Goal: Information Seeking & Learning: Check status

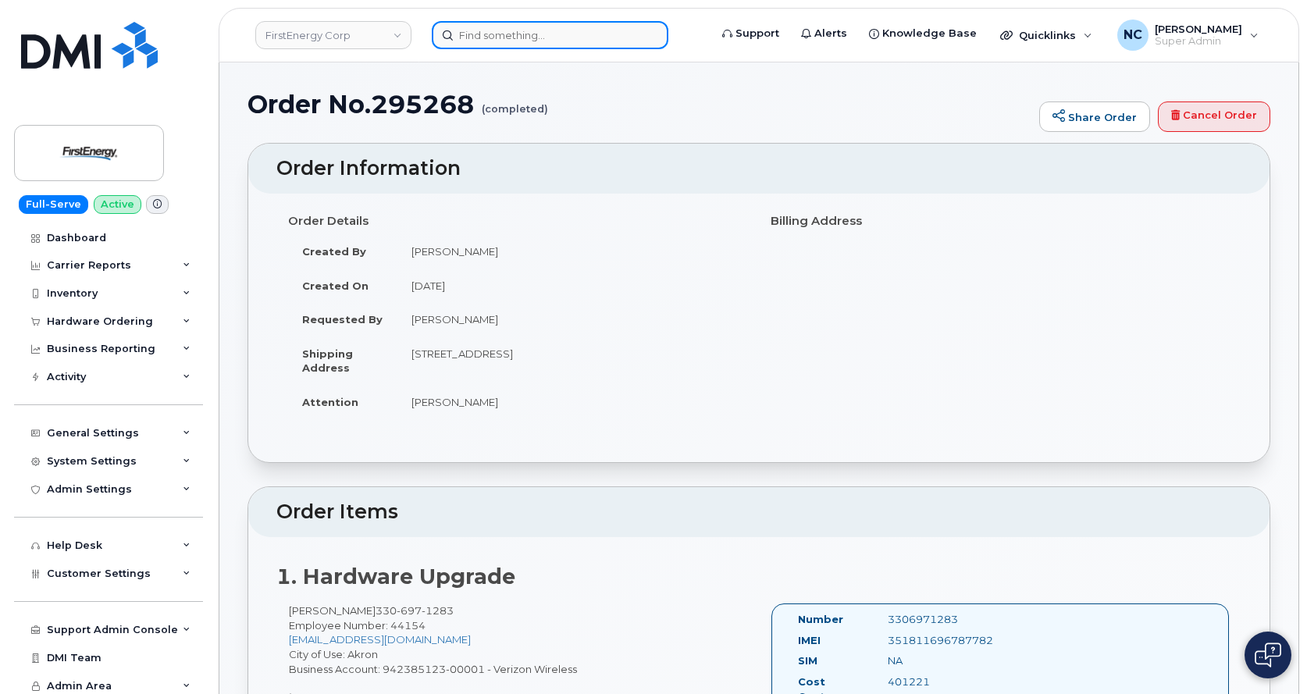
drag, startPoint x: 0, startPoint y: 0, endPoint x: 573, endPoint y: 24, distance: 573.6
click at [573, 24] on input at bounding box center [550, 35] width 237 height 28
paste input "294075"
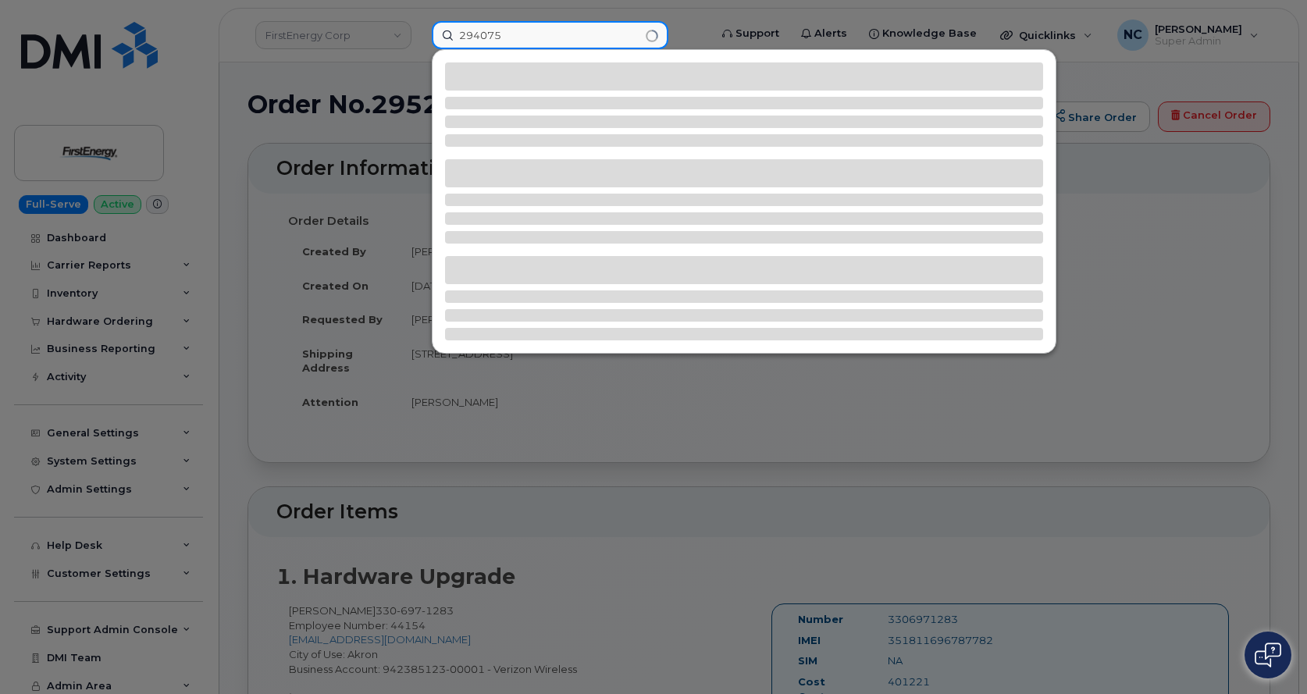
type input "294075"
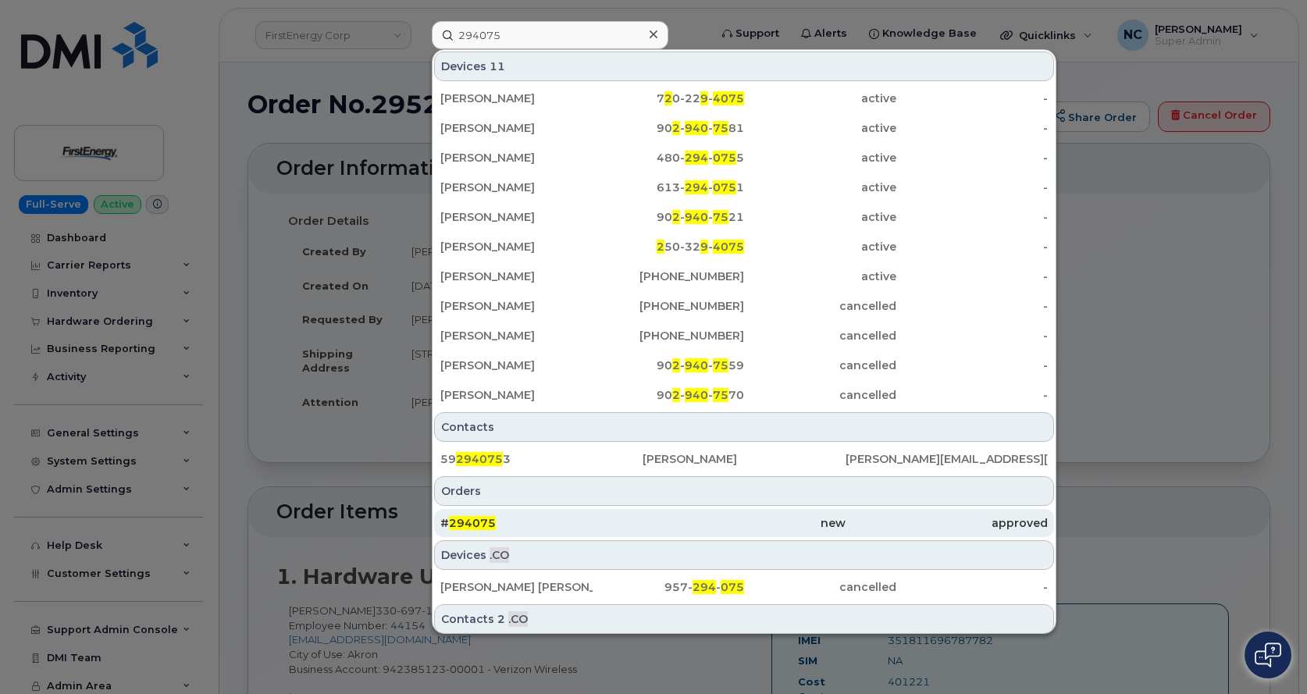
click at [493, 527] on span "294075" at bounding box center [472, 523] width 47 height 14
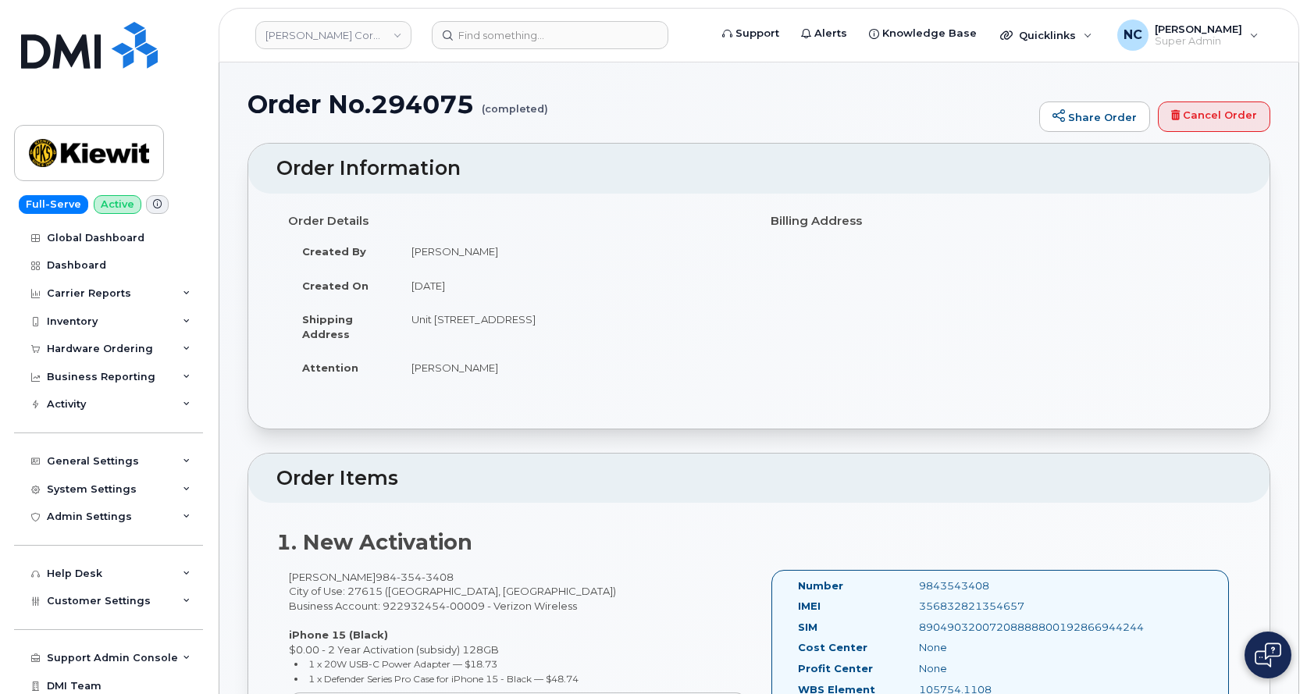
drag, startPoint x: 511, startPoint y: 380, endPoint x: 404, endPoint y: 372, distance: 107.3
click at [404, 372] on td "Dennis Mcnally" at bounding box center [572, 368] width 350 height 34
copy td "Dennis Mcnally"
drag, startPoint x: 514, startPoint y: 251, endPoint x: 410, endPoint y: 239, distance: 104.5
click at [410, 239] on td "Valerie Henderson" at bounding box center [572, 251] width 350 height 34
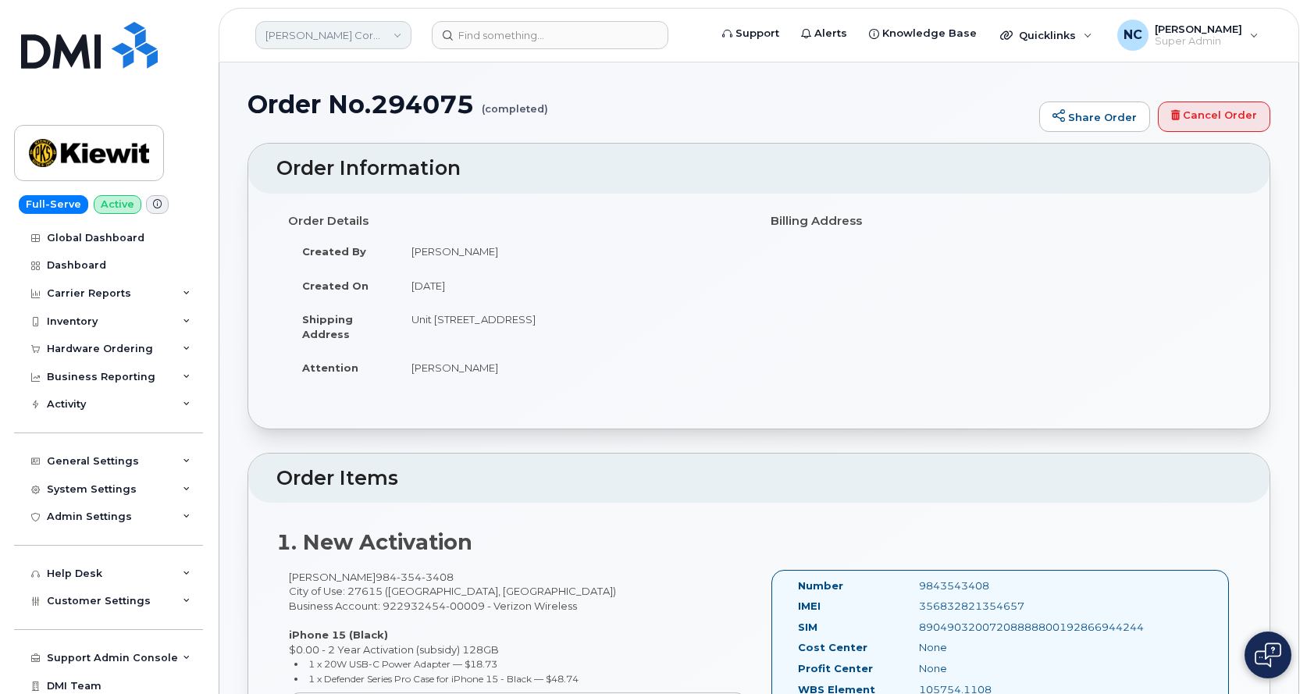
copy td "Valerie Henderson"
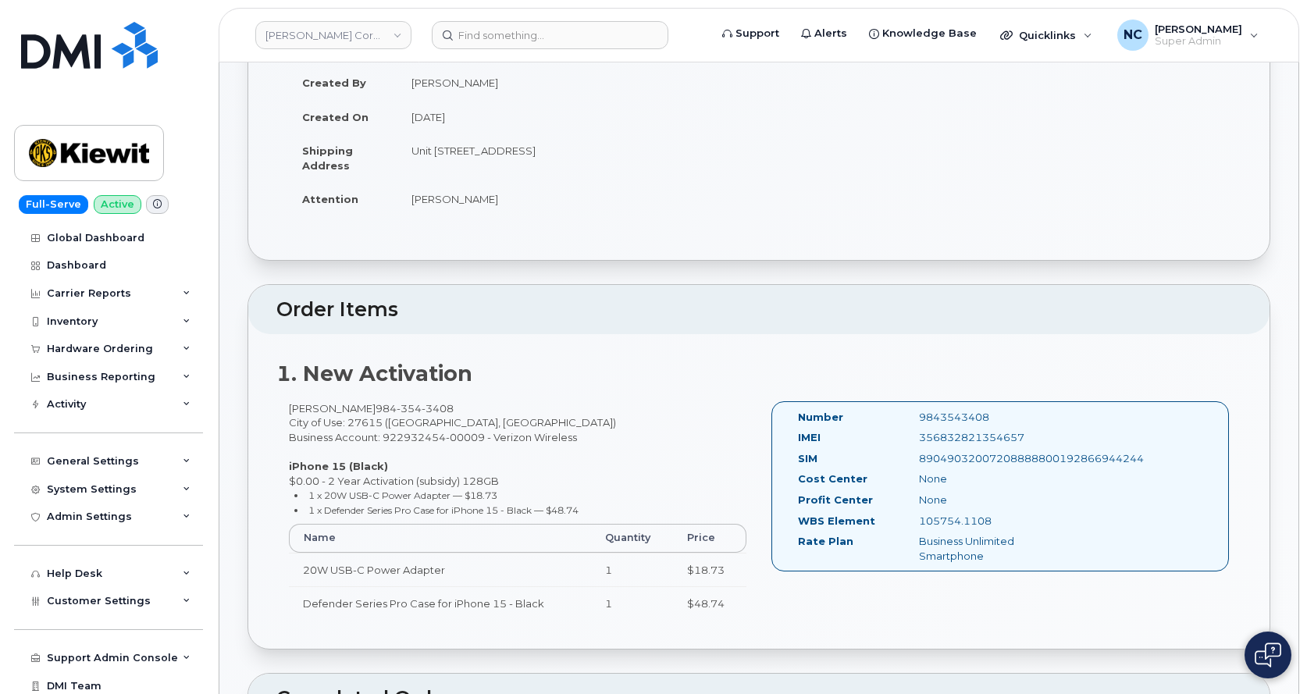
scroll to position [312, 0]
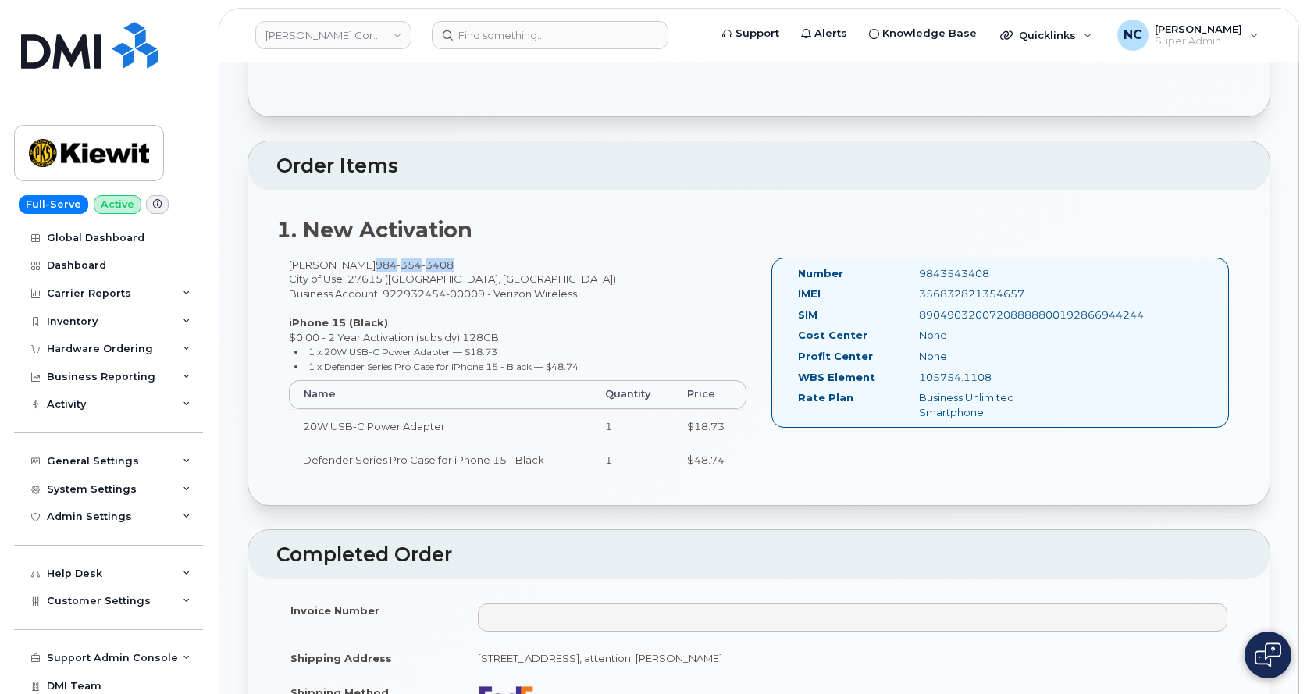
drag, startPoint x: 481, startPoint y: 265, endPoint x: 390, endPoint y: 269, distance: 91.4
click at [390, 269] on div "Alejandro Longoria 984 354 3408 City of Use: 27615 (Raleigh, NC) Business Accou…" at bounding box center [517, 374] width 483 height 233
copy span "984 354 3408"
click at [729, 230] on h2 "1. New Activation" at bounding box center [758, 230] width 965 height 23
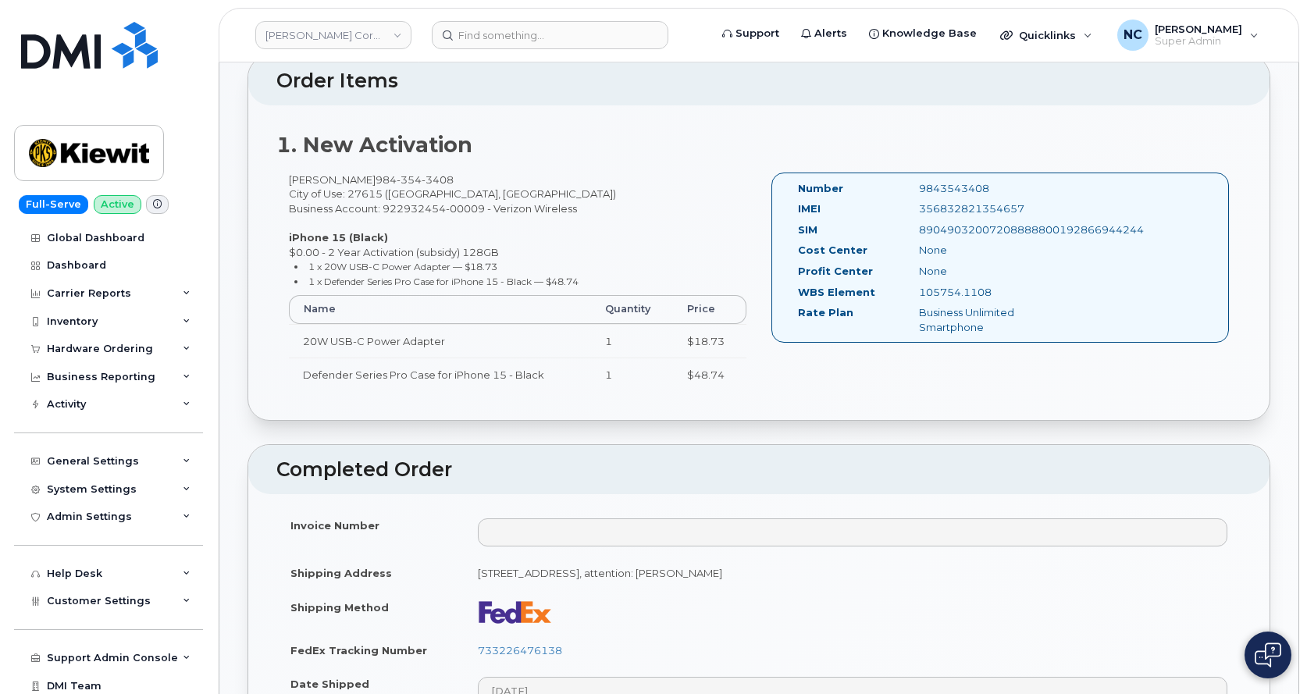
scroll to position [390, 0]
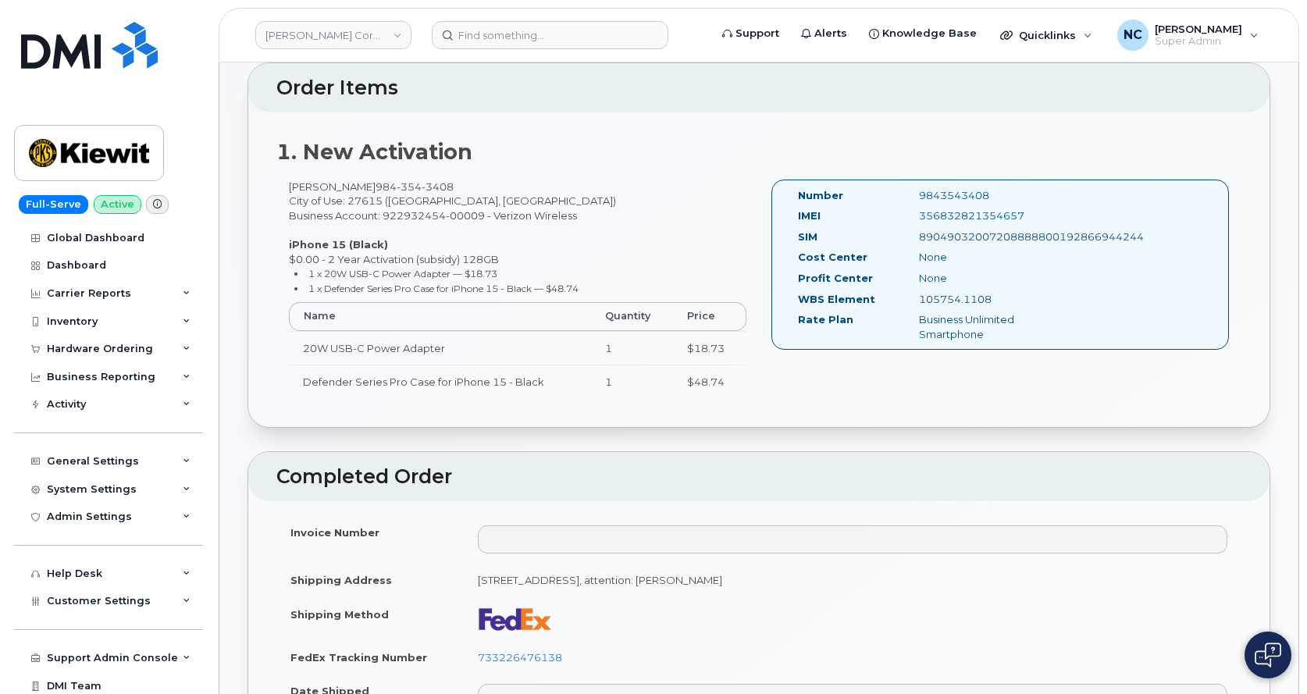
drag, startPoint x: 386, startPoint y: 189, endPoint x: 467, endPoint y: 189, distance: 80.4
click at [467, 189] on div "Alejandro Longoria 984 354 3408 City of Use: 27615 (Raleigh, NC) Business Accou…" at bounding box center [517, 296] width 483 height 233
drag, startPoint x: 1000, startPoint y: 191, endPoint x: 904, endPoint y: 199, distance: 96.4
click at [904, 199] on div "Number 9843543408" at bounding box center [931, 198] width 291 height 21
click at [1031, 222] on div "356832821354657" at bounding box center [992, 215] width 170 height 15
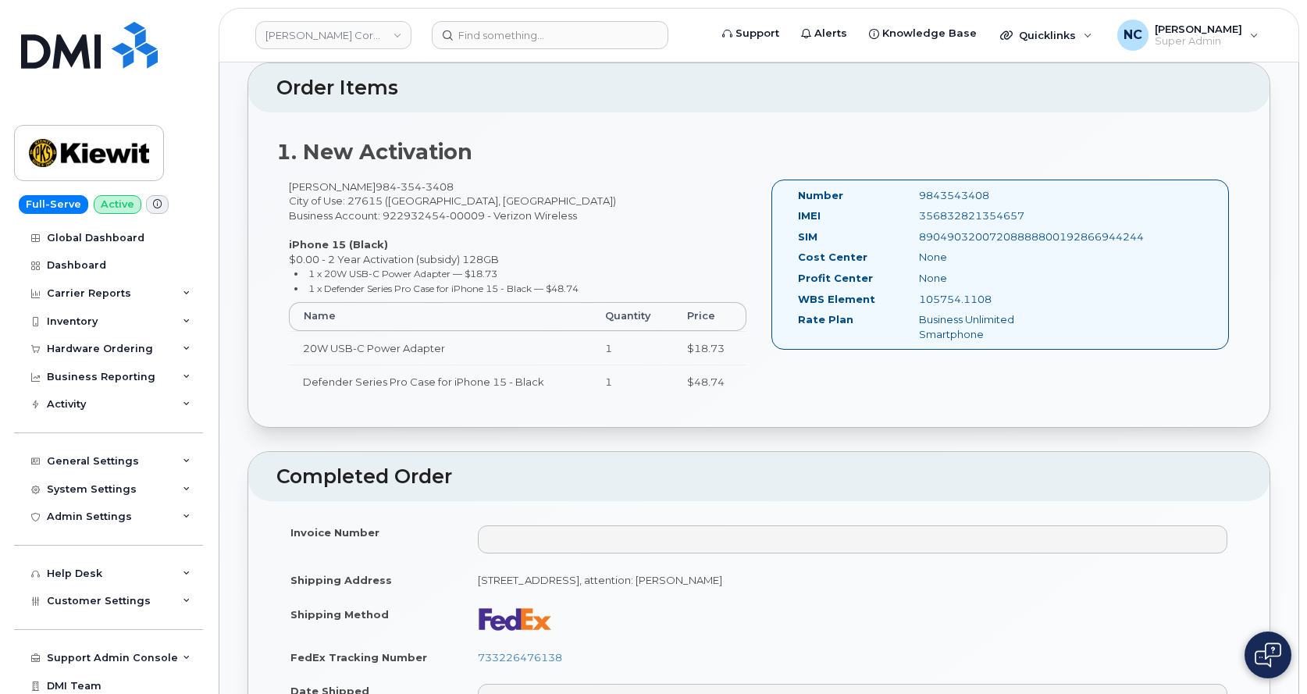
drag, startPoint x: 1032, startPoint y: 220, endPoint x: 920, endPoint y: 217, distance: 112.5
click at [920, 217] on div "356832821354657" at bounding box center [992, 215] width 170 height 15
copy div "356832821354657"
click at [513, 30] on input at bounding box center [550, 35] width 237 height 28
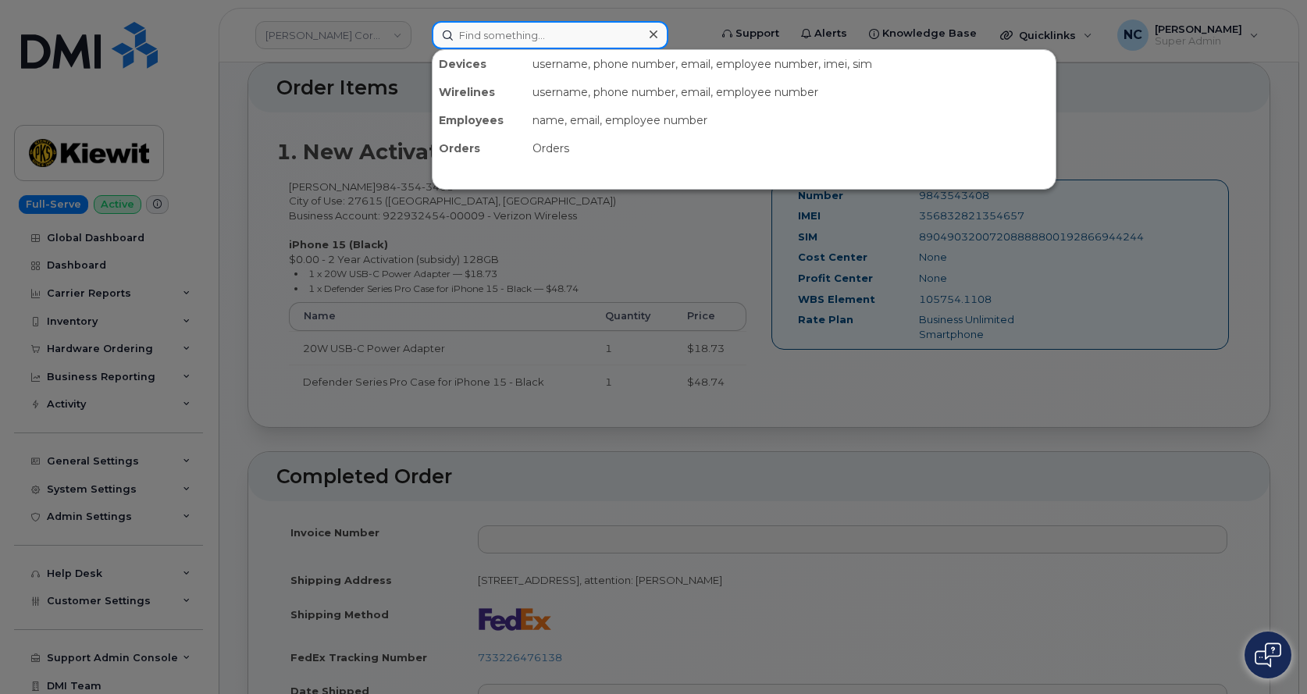
paste input "294075"
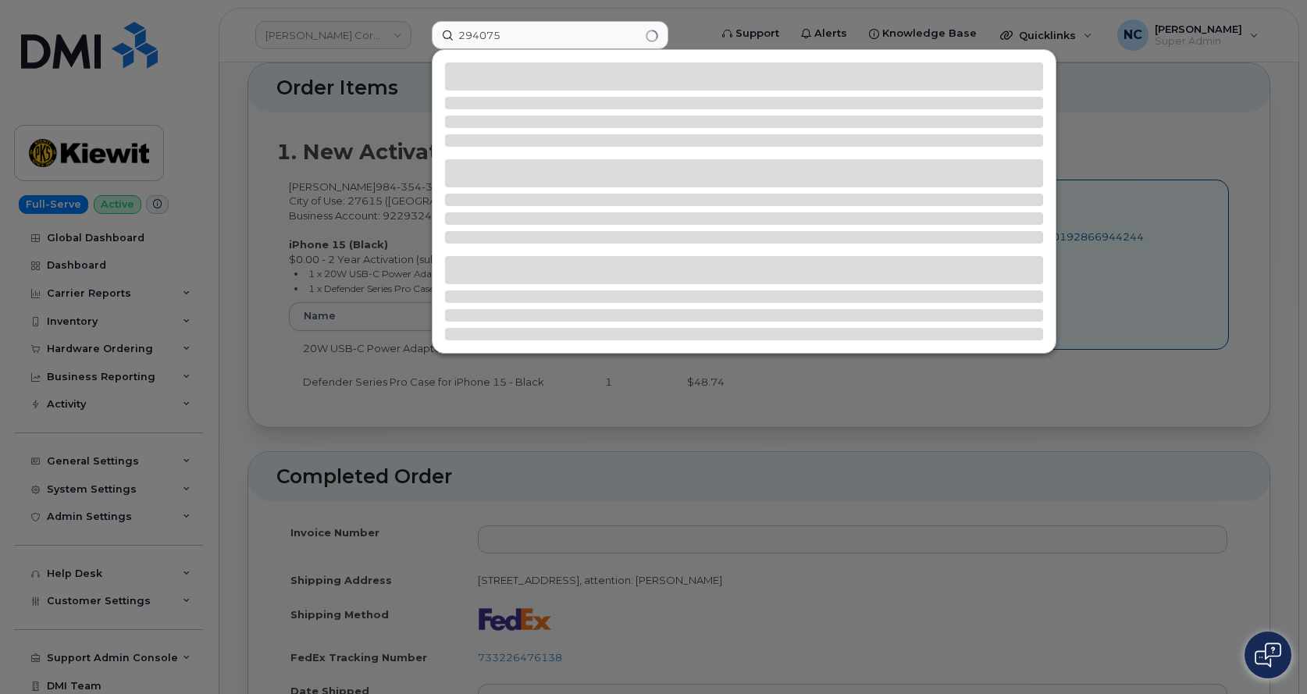
click at [420, 58] on div at bounding box center [653, 347] width 1307 height 694
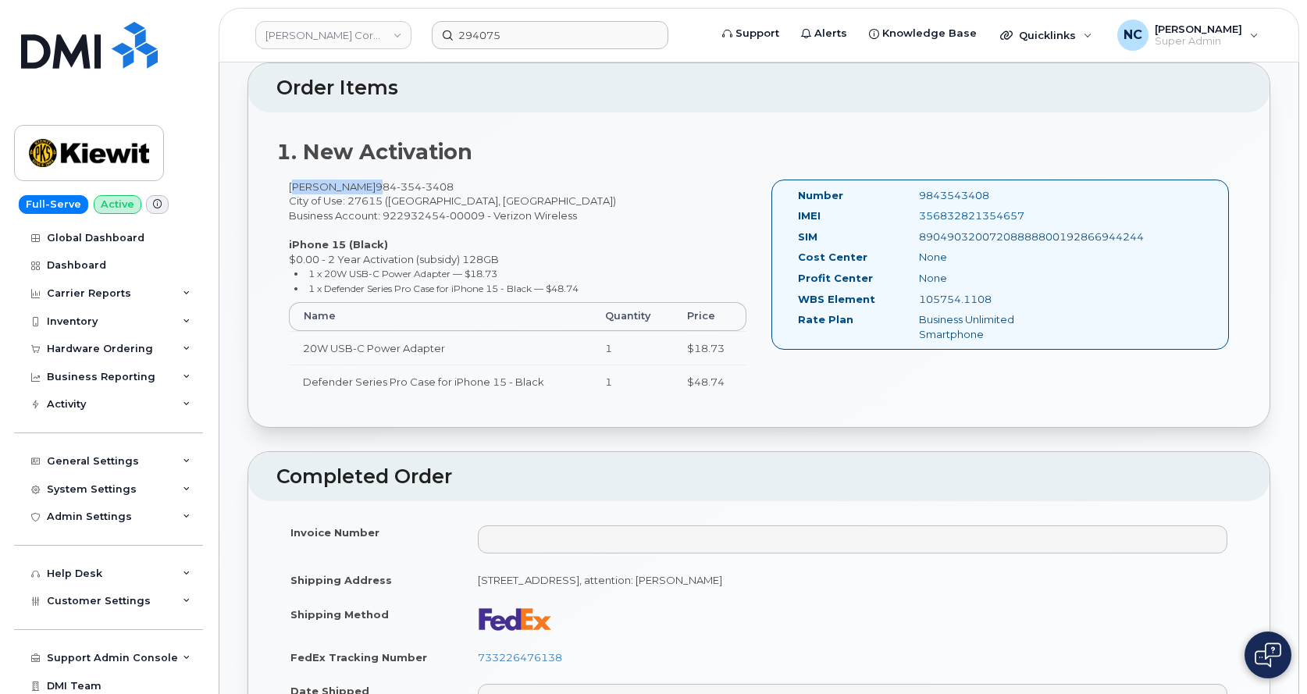
drag, startPoint x: 287, startPoint y: 186, endPoint x: 397, endPoint y: 178, distance: 110.4
click at [397, 178] on div "1. New Activation Alejandro Longoria 984 354 3408 City of Use: 27615 (Raleigh, …" at bounding box center [758, 269] width 1021 height 315
drag, startPoint x: 440, startPoint y: 192, endPoint x: 391, endPoint y: 184, distance: 49.8
click at [391, 184] on div "1. New Activation Alejandro Longoria 984 354 3408 City of Use: 27615 (Raleigh, …" at bounding box center [758, 269] width 1021 height 315
copy span "984 354 3408"
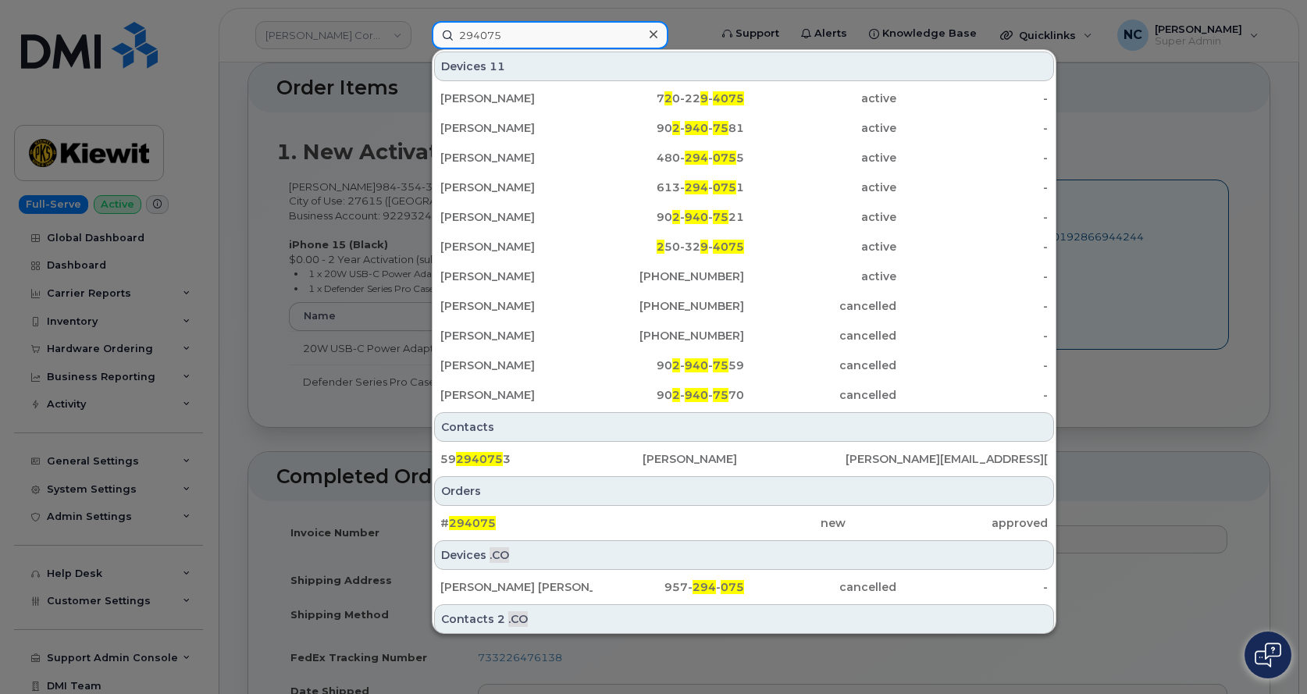
drag, startPoint x: 547, startPoint y: 37, endPoint x: 220, endPoint y: 38, distance: 326.4
click at [419, 21] on div "294075 Devices 11 JOE ROCHE 7 2 0-22 9 - 4075 active - Robert Hood 90 2 - 940 -…" at bounding box center [565, 35] width 292 height 28
paste input "9843543408"
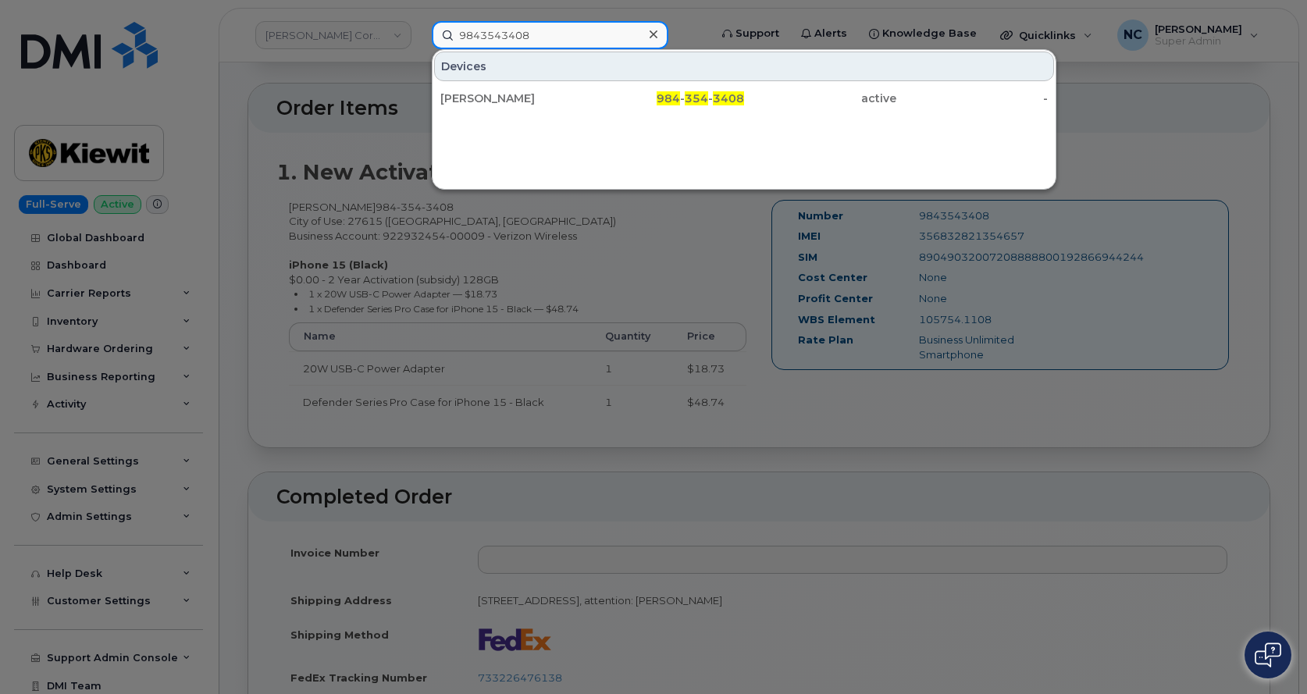
scroll to position [312, 0]
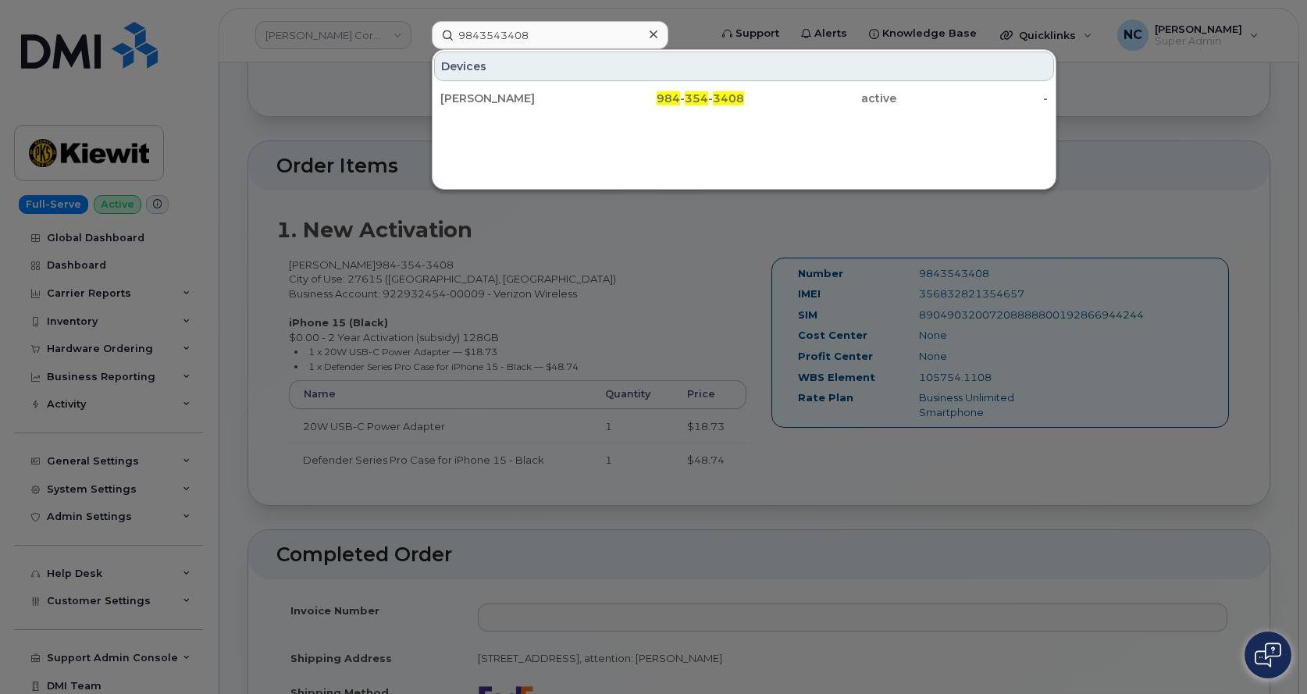
click at [743, 412] on div at bounding box center [653, 347] width 1307 height 694
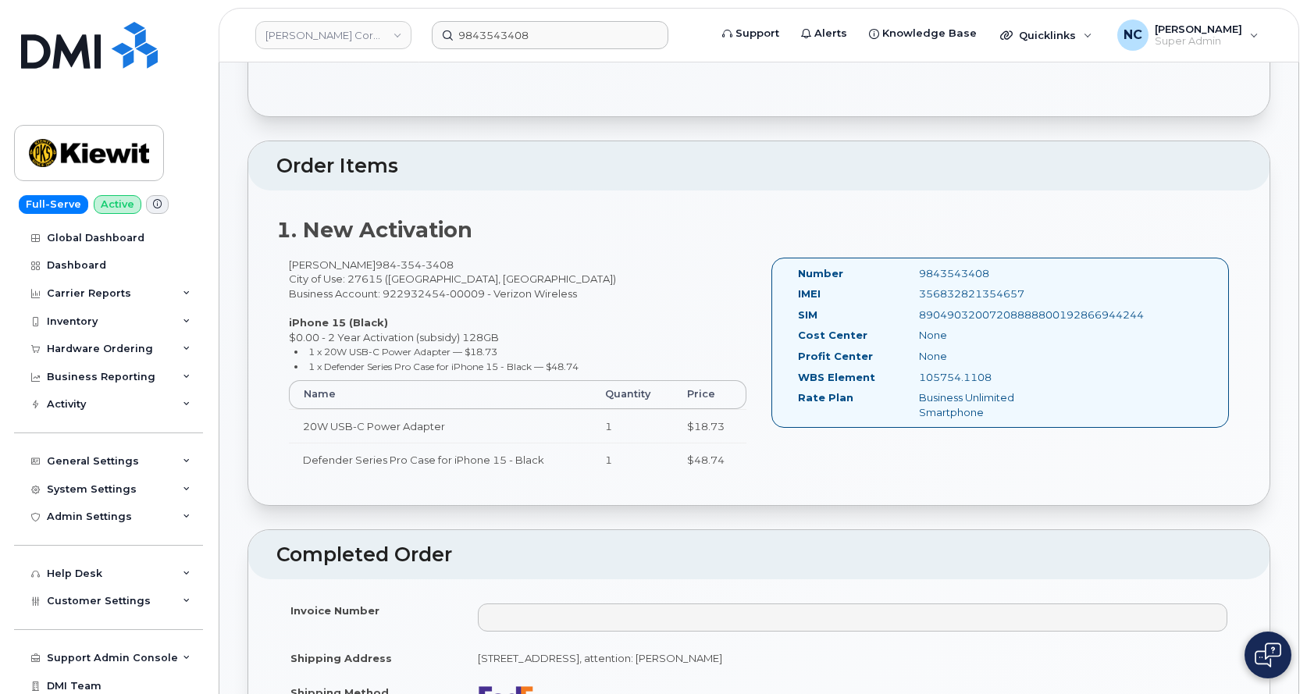
drag, startPoint x: 1010, startPoint y: 376, endPoint x: 992, endPoint y: 372, distance: 17.6
click at [994, 373] on div "105754.1108" at bounding box center [992, 377] width 170 height 15
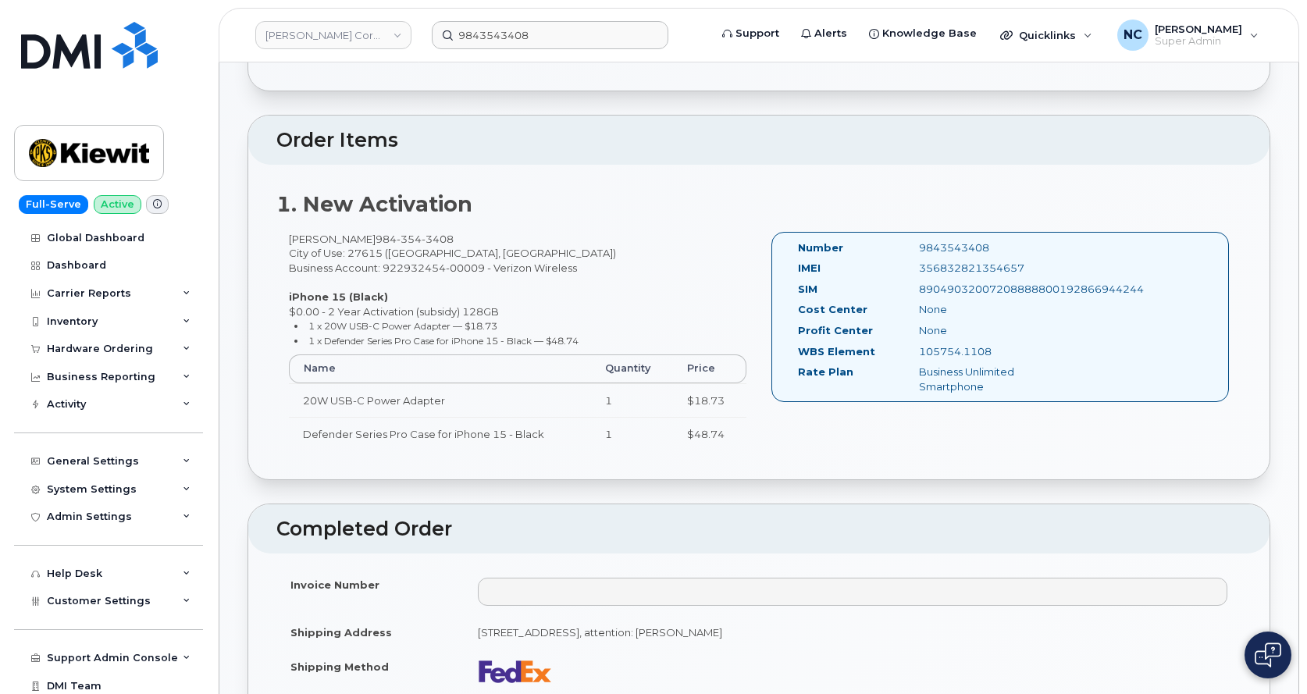
scroll to position [468, 0]
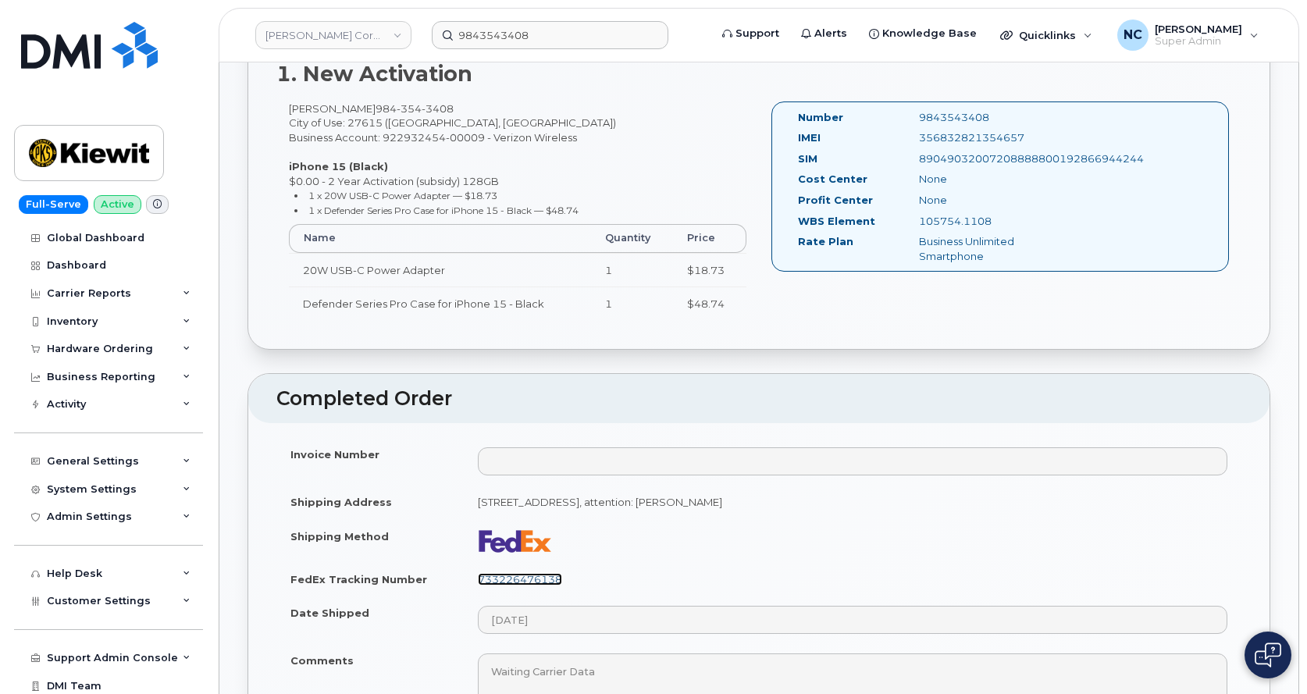
click at [556, 579] on link "733226476138" at bounding box center [520, 579] width 84 height 12
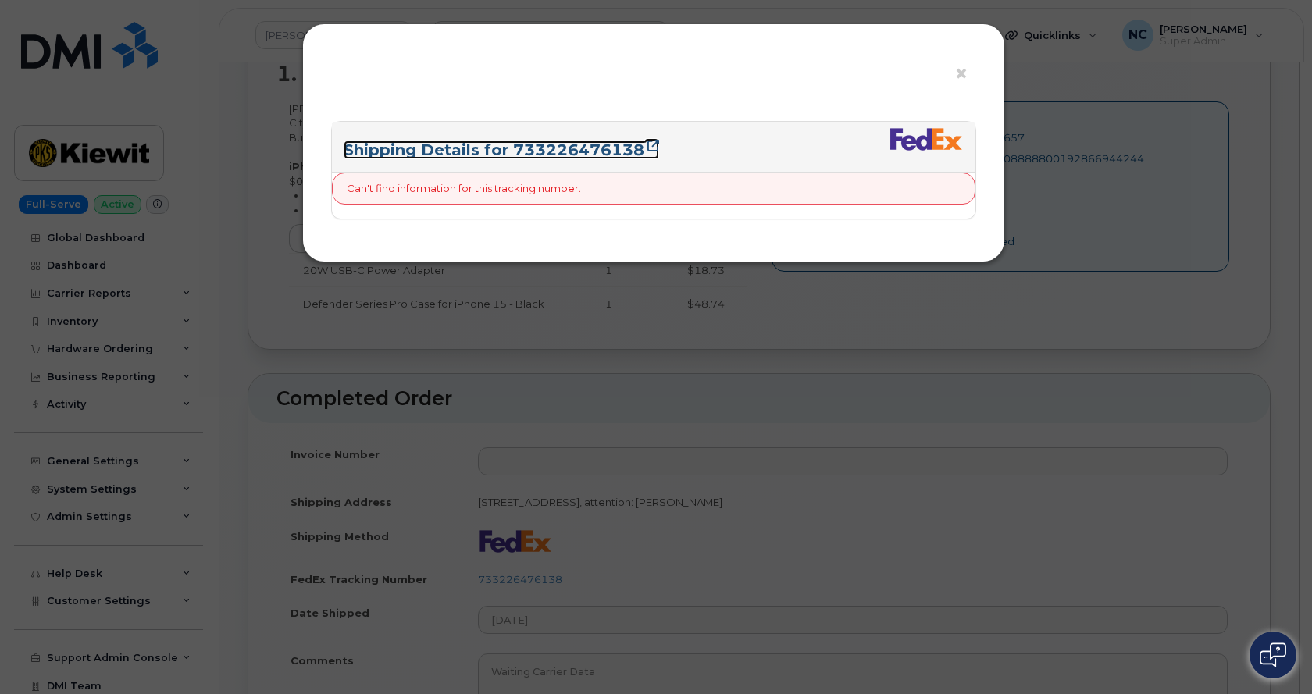
click at [557, 153] on link "Shipping Details for 733226476138" at bounding box center [501, 150] width 315 height 19
click at [218, 431] on div "× Shipping Details for 733226476138 Can't find information for this tracking nu…" at bounding box center [656, 347] width 1312 height 694
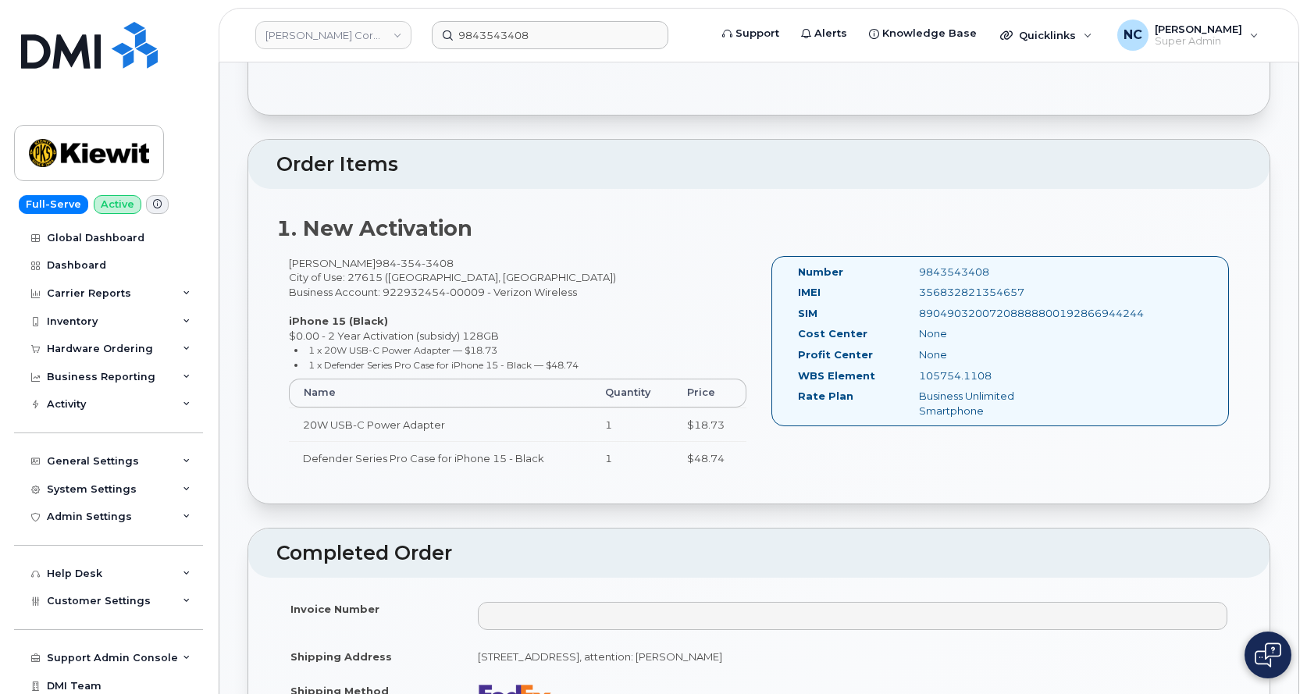
scroll to position [312, 0]
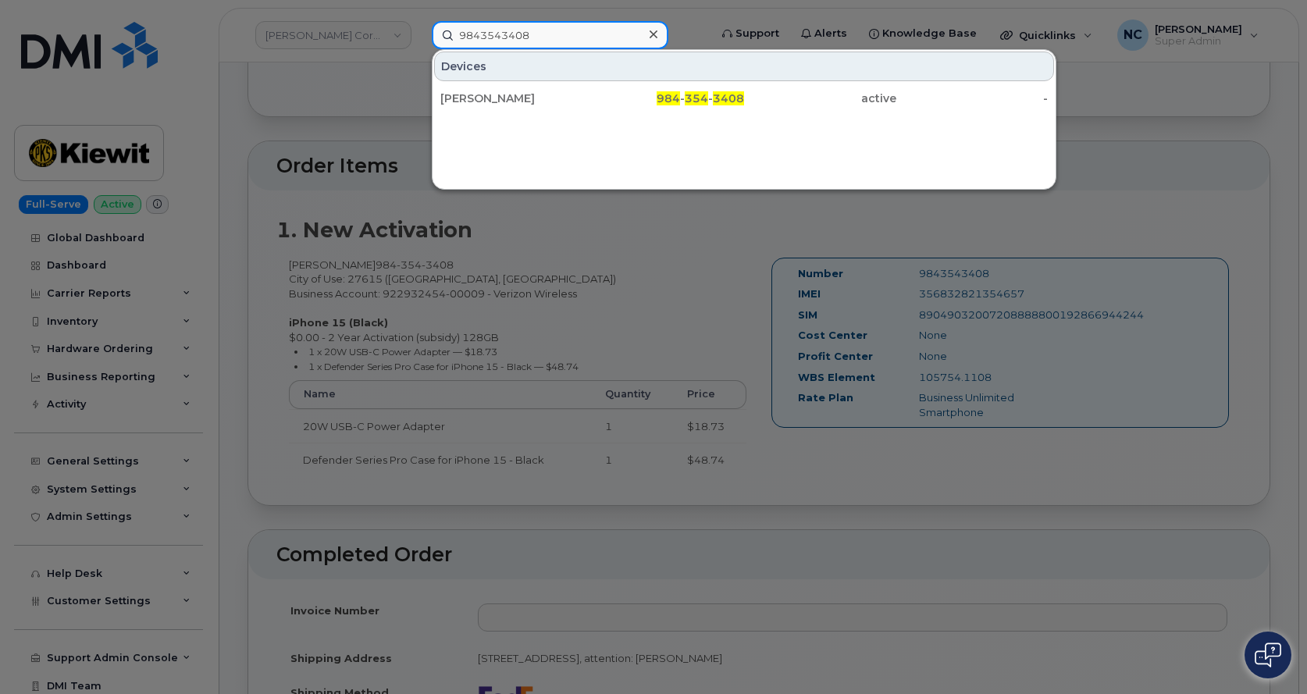
drag, startPoint x: 585, startPoint y: 30, endPoint x: 223, endPoint y: 83, distance: 366.0
click at [419, 49] on div "9843543408 Devices ALEJANDRO LONGORIA 984 - 354 - 3408 active -" at bounding box center [565, 35] width 292 height 28
click at [503, 12] on div at bounding box center [653, 347] width 1307 height 694
drag, startPoint x: 533, startPoint y: 27, endPoint x: 366, endPoint y: 36, distance: 167.3
click at [419, 37] on div "9843543408 Devices ALEJANDRO LONGORIA 984 - 354 - 3408 active -" at bounding box center [565, 35] width 292 height 28
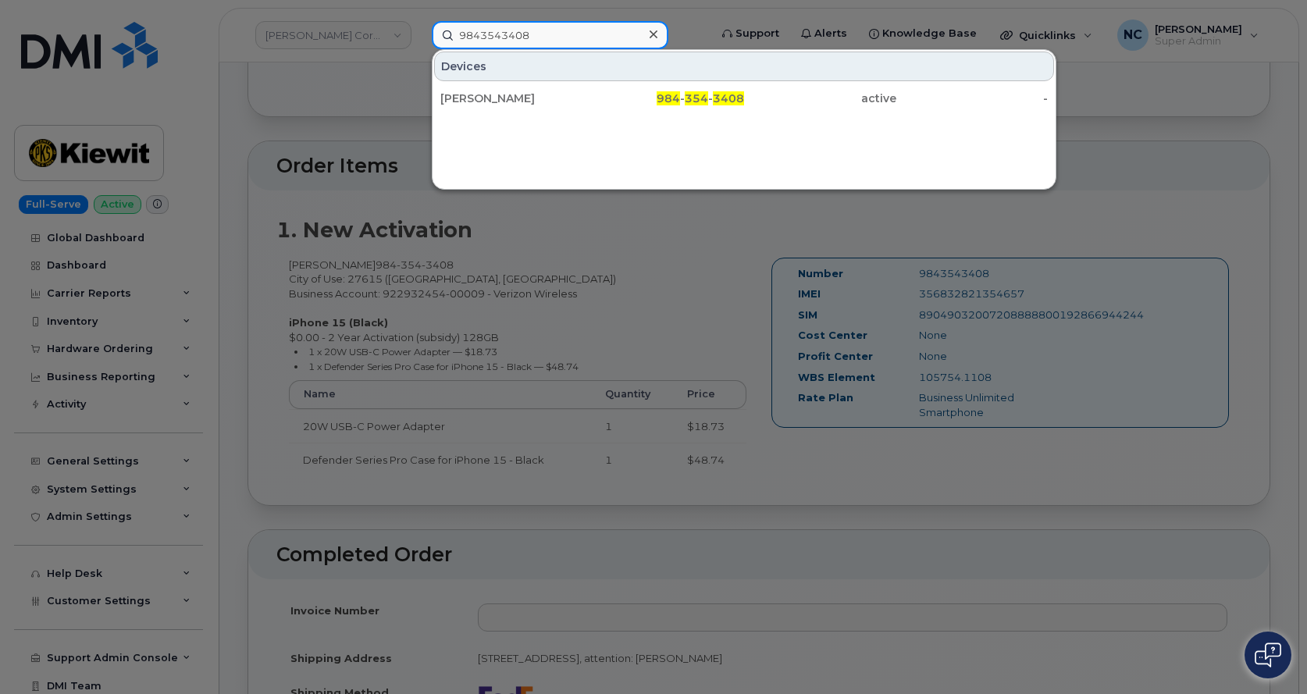
paste input "361-385-0740"
type input "361-385-0740"
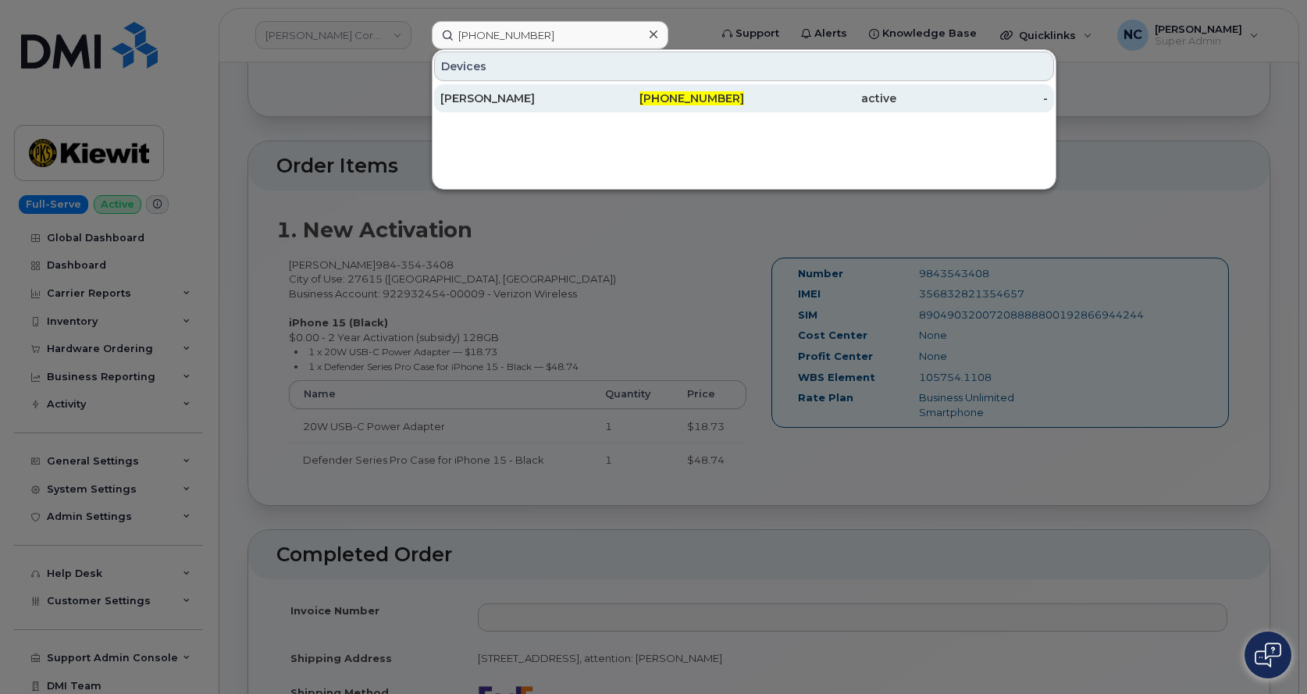
click at [528, 99] on div "JAVIER GRANADOS" at bounding box center [516, 99] width 152 height 16
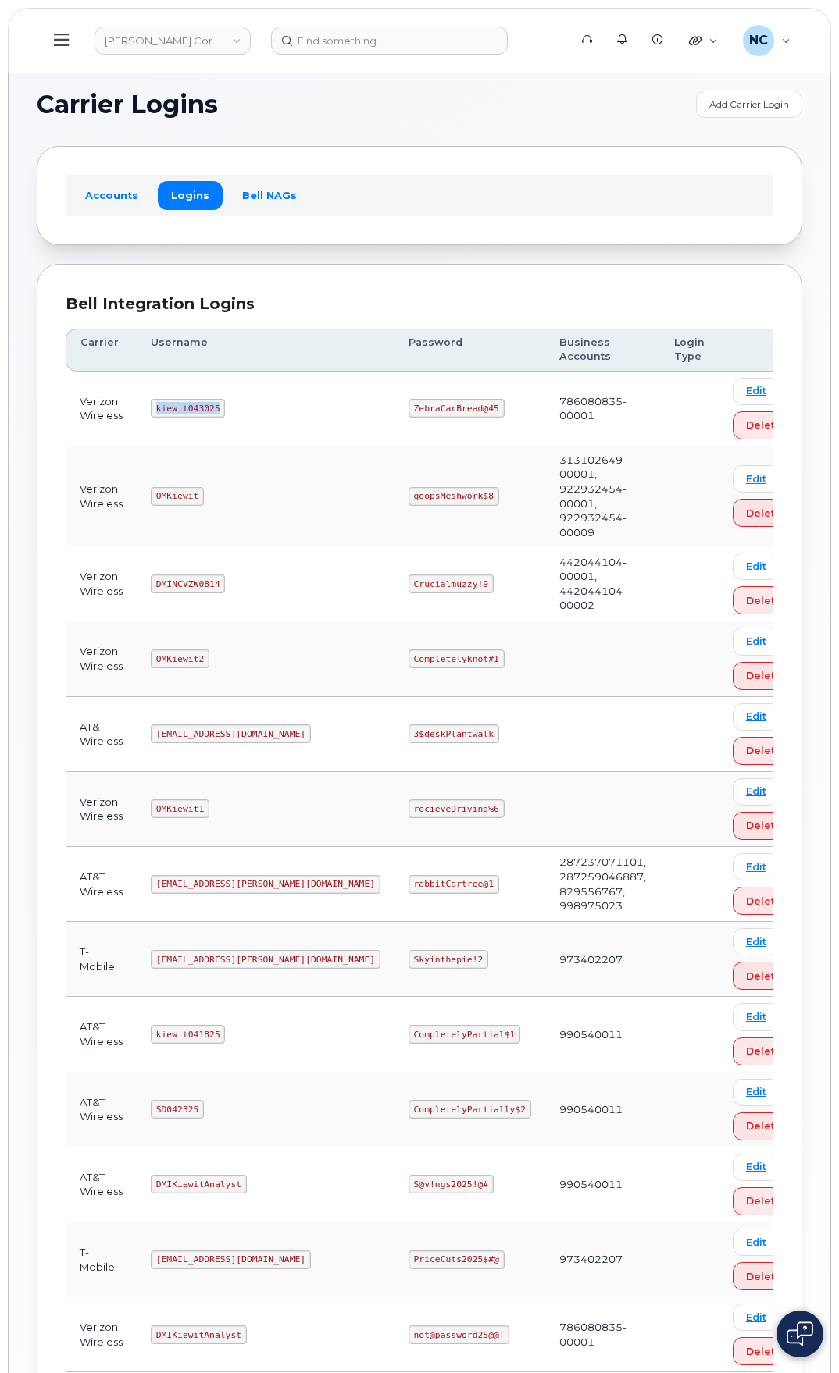
drag, startPoint x: 237, startPoint y: 411, endPoint x: 153, endPoint y: 412, distance: 83.6
click at [153, 412] on td "kiewit043025" at bounding box center [266, 409] width 258 height 75
copy code "kiewit043025"
drag, startPoint x: 440, startPoint y: 405, endPoint x: 334, endPoint y: 405, distance: 105.4
click at [394, 405] on td "ZebraCarBread@45" at bounding box center [469, 409] width 151 height 75
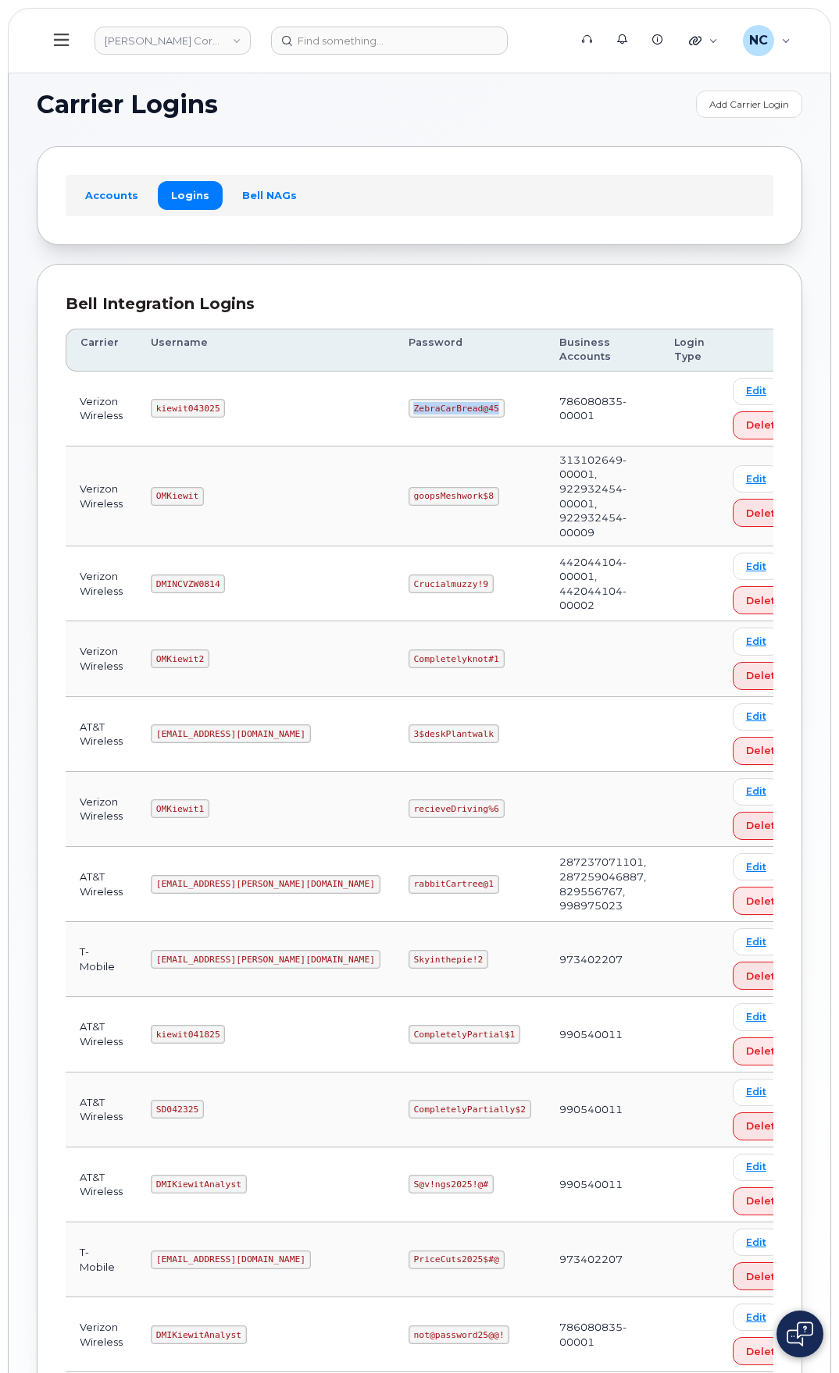
copy code "ZebraCarBread@45"
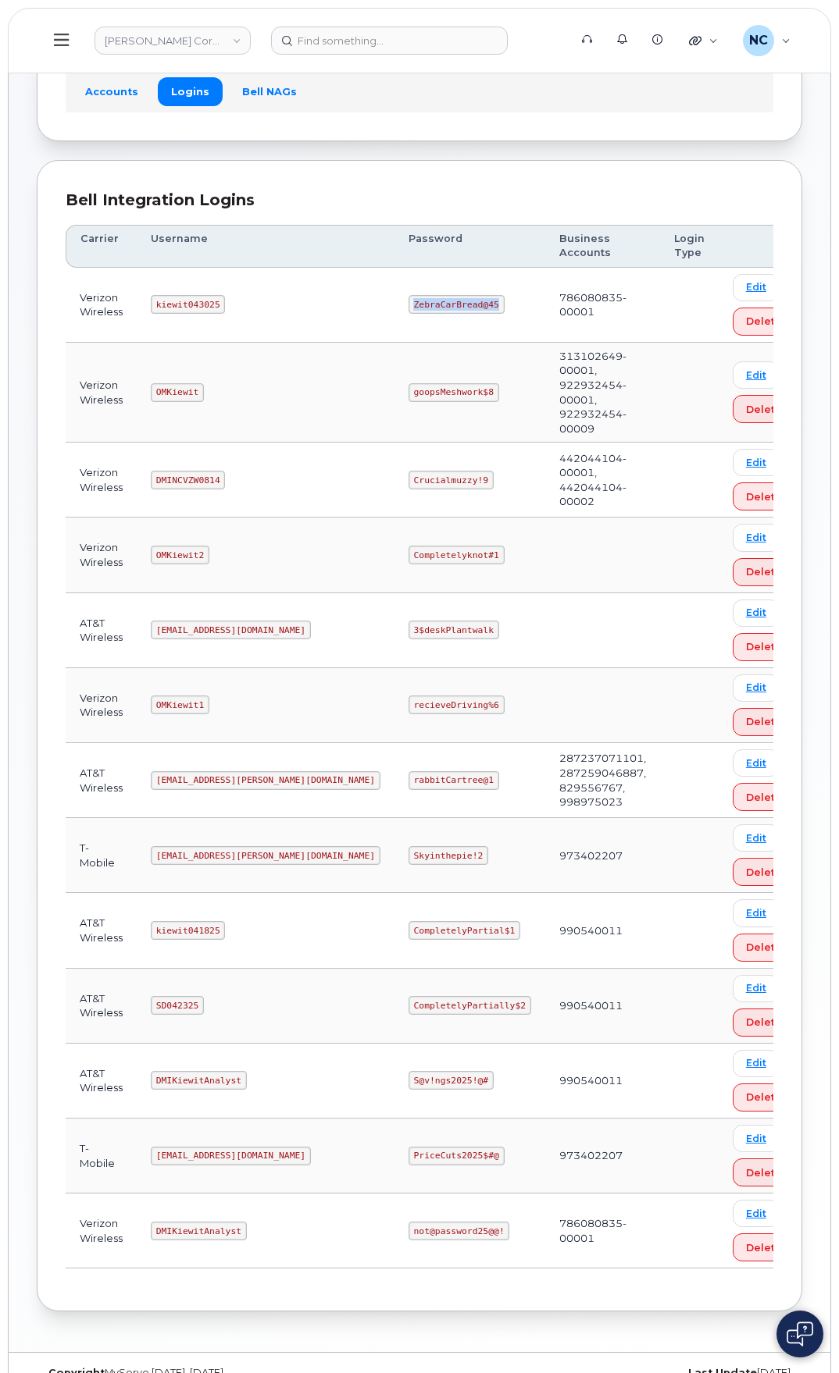
scroll to position [108, 0]
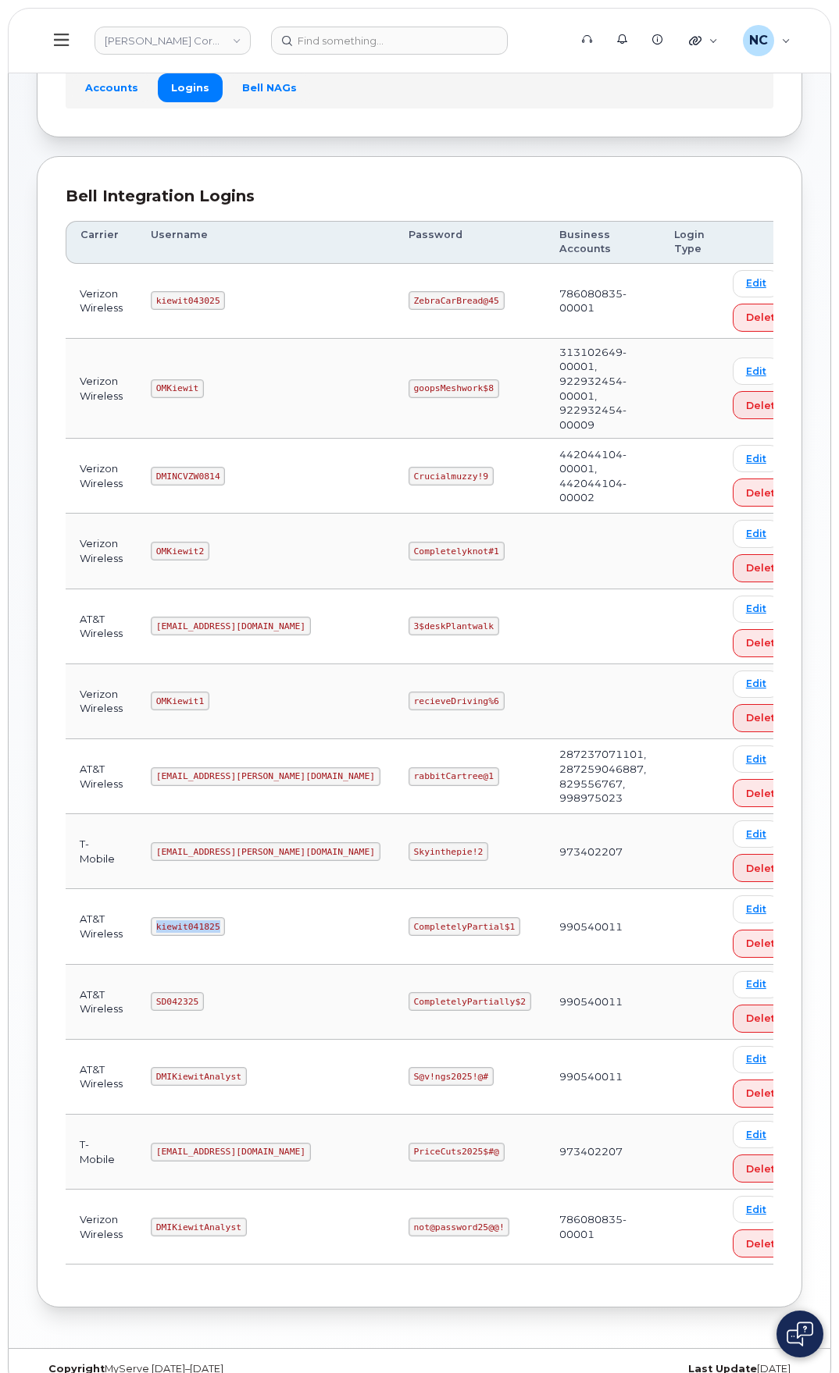
drag, startPoint x: 225, startPoint y: 899, endPoint x: 154, endPoint y: 899, distance: 71.1
click at [154, 899] on td "kiewit041825" at bounding box center [266, 926] width 258 height 75
copy code "kiewit041825"
drag, startPoint x: 446, startPoint y: 904, endPoint x: 332, endPoint y: 900, distance: 114.1
click at [394, 901] on td "CompletelyPartial$1" at bounding box center [469, 926] width 151 height 75
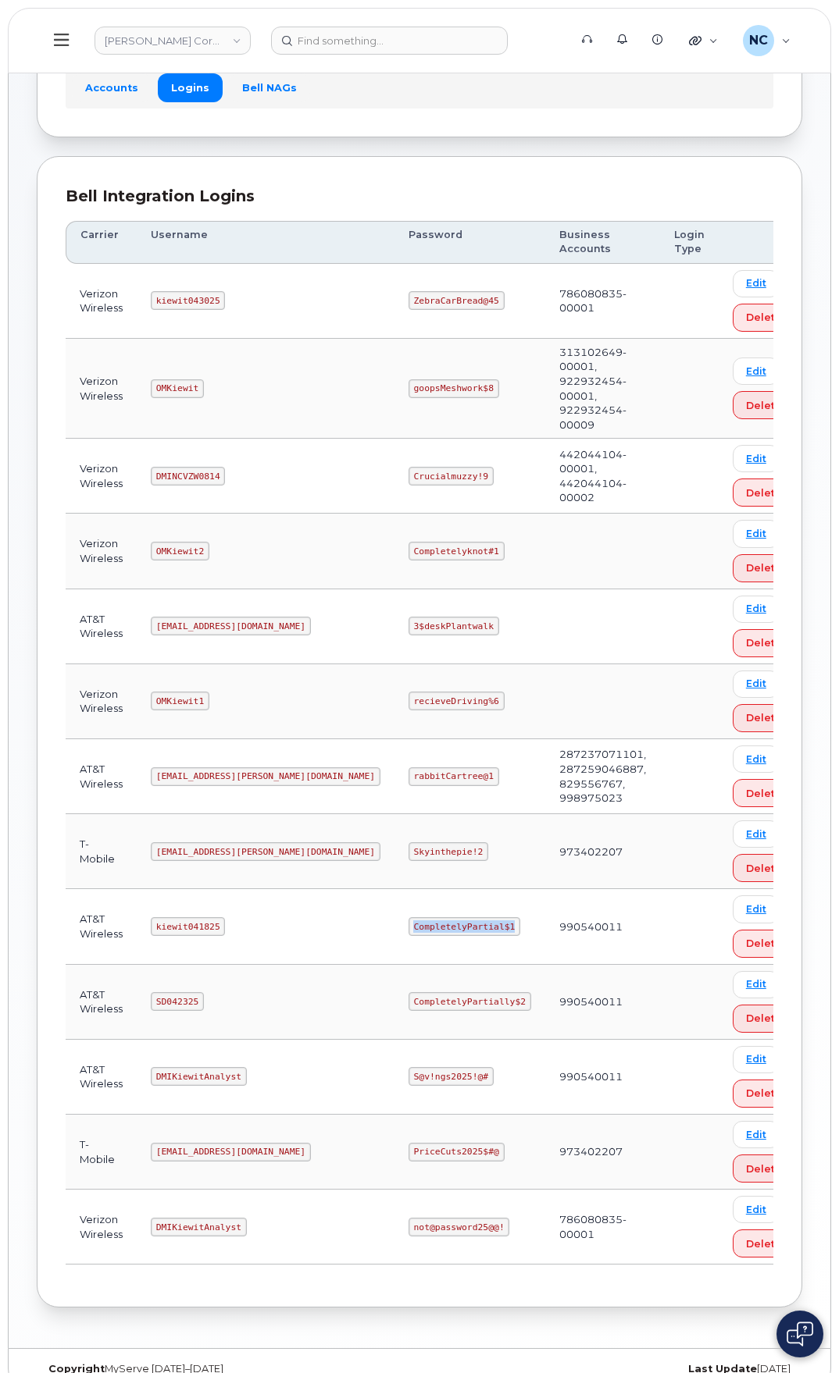
copy code "CompletelyPartial$1"
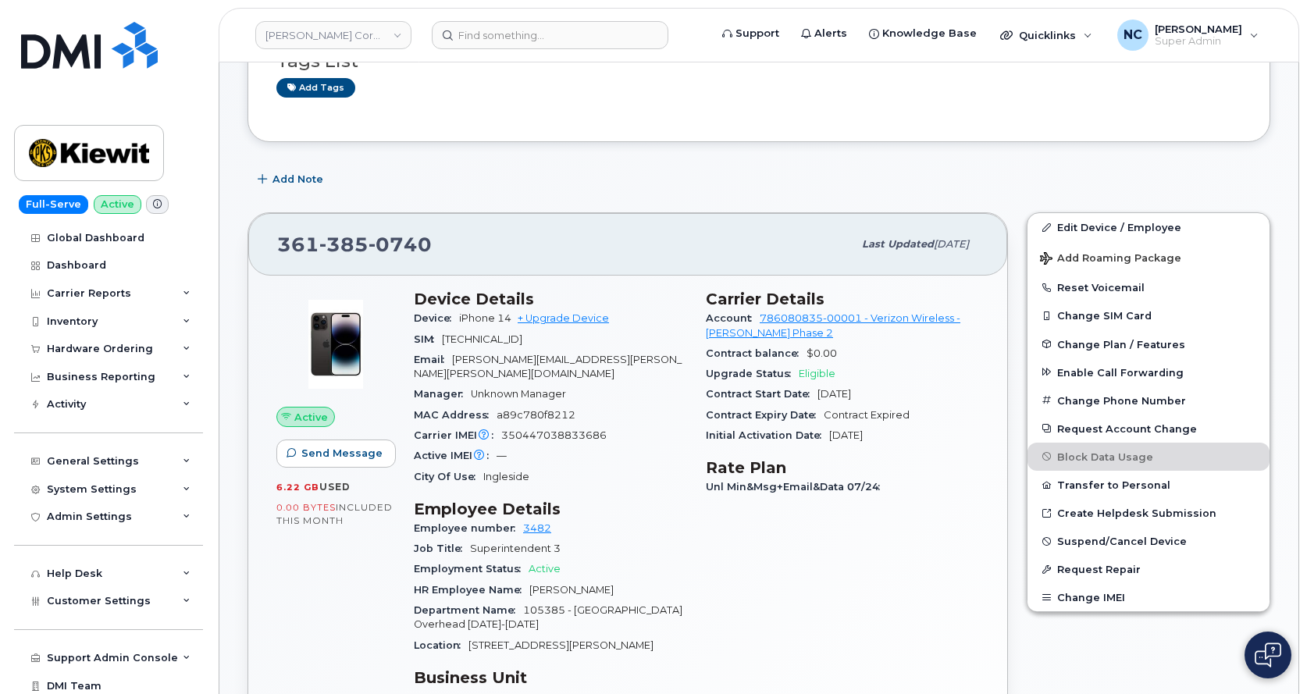
scroll to position [234, 0]
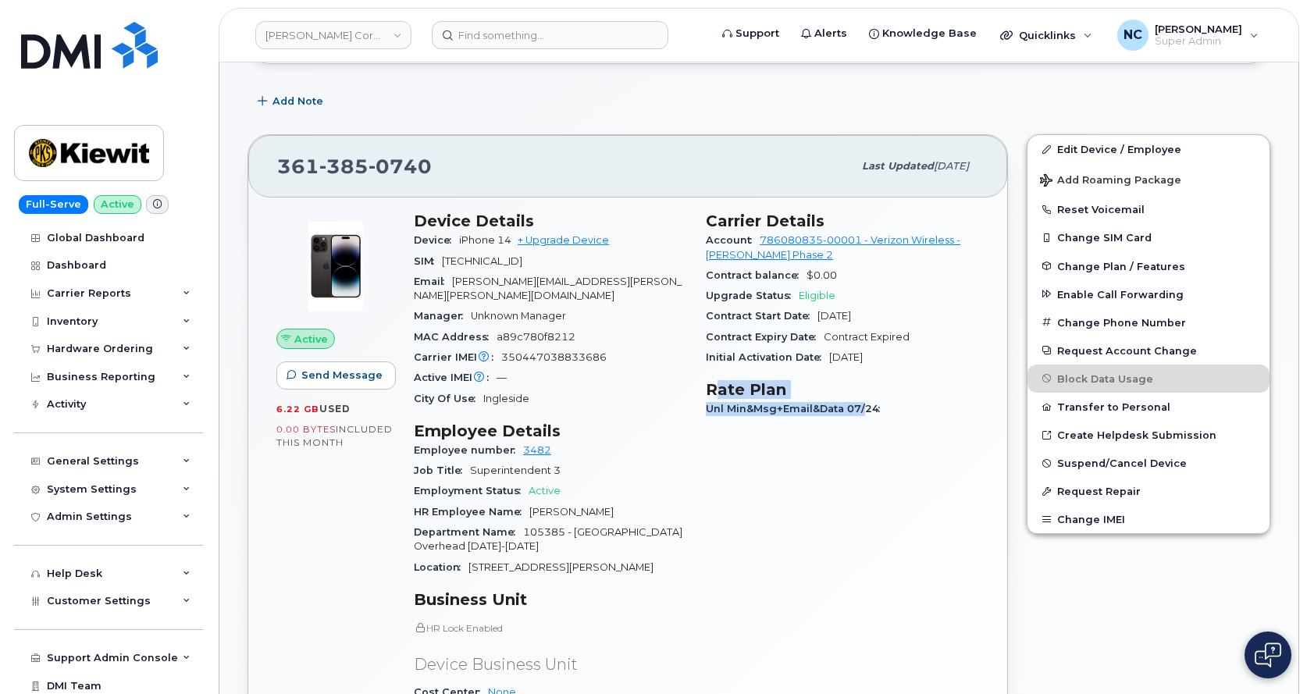
drag, startPoint x: 713, startPoint y: 395, endPoint x: 862, endPoint y: 409, distance: 149.8
click at [687, 590] on section "Rate Plan Unl Min&Msg+Email&Data 07/24" at bounding box center [550, 706] width 273 height 233
click at [894, 402] on div "Unl Min&Msg+Email&Data 07/24" at bounding box center [842, 409] width 273 height 20
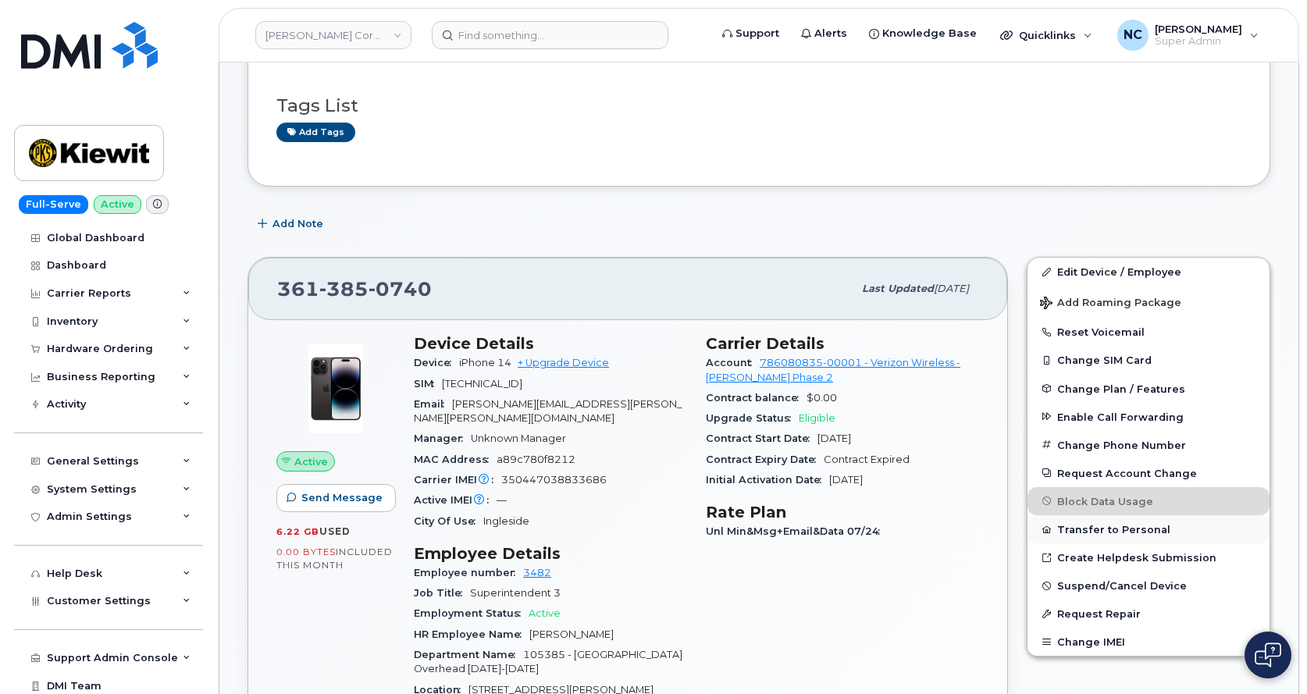
scroll to position [156, 0]
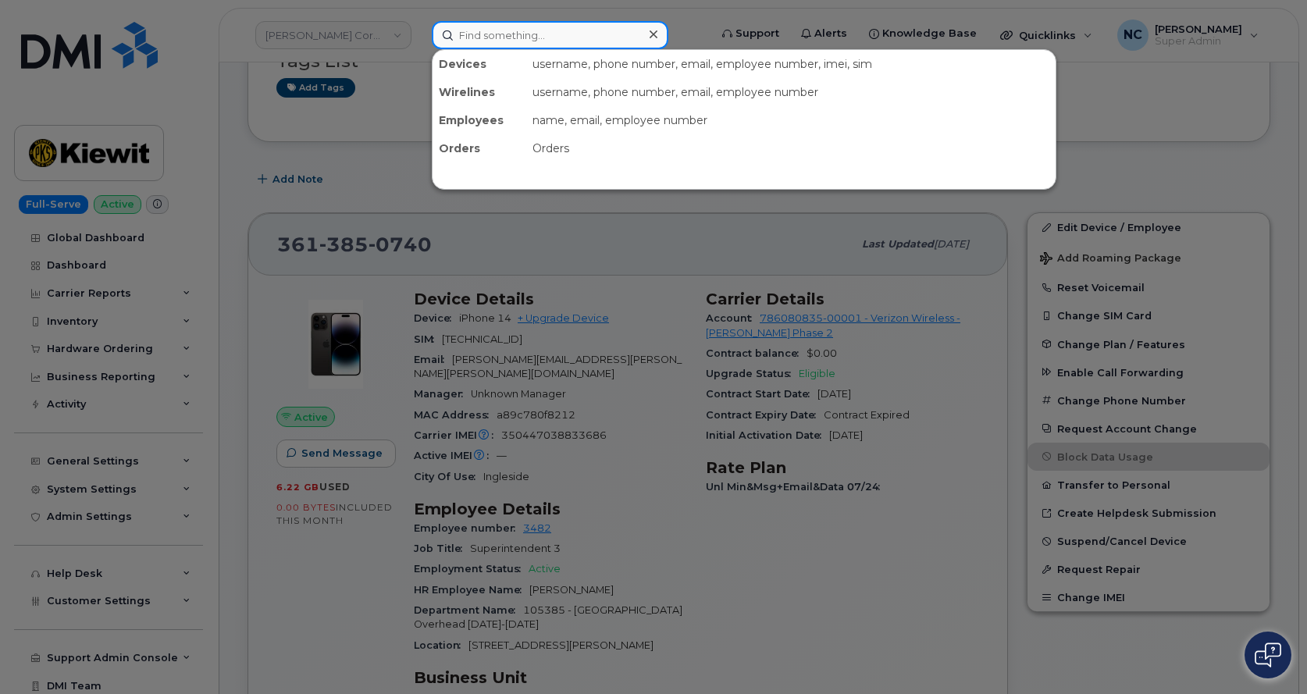
click at [575, 39] on input at bounding box center [550, 35] width 237 height 28
paste input "361-385-0089"
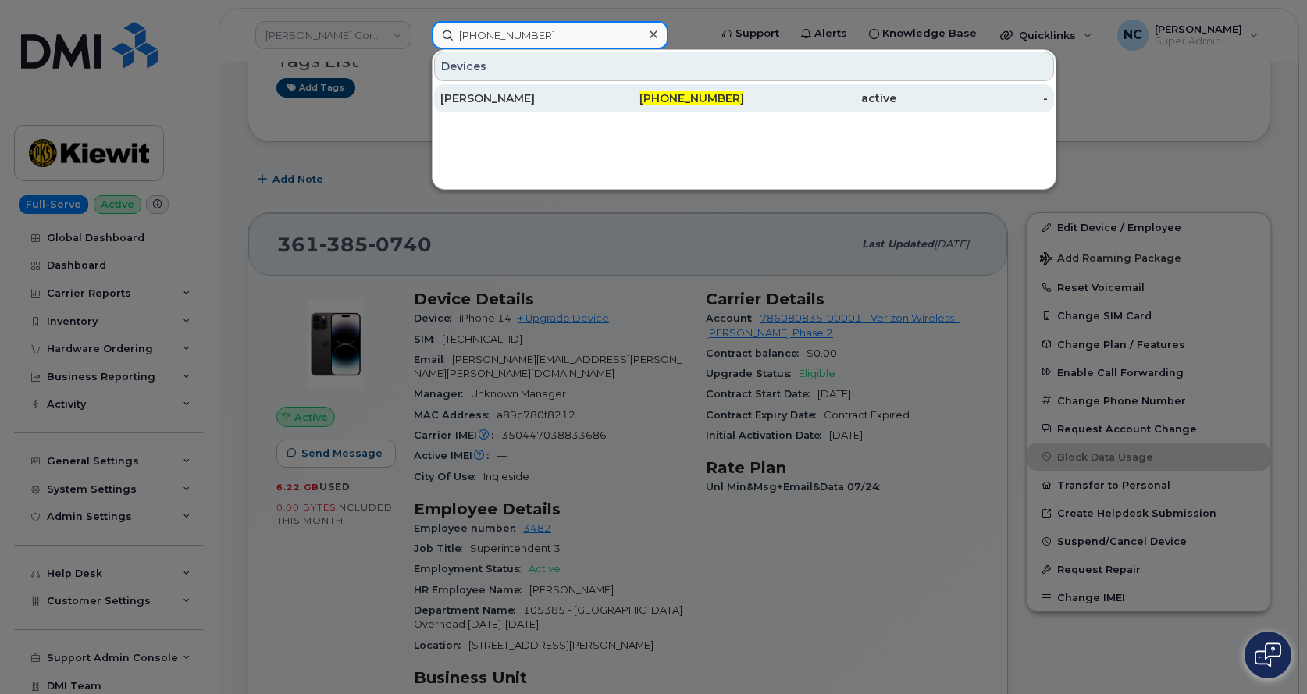
type input "361-385-0089"
click at [593, 106] on div "[PERSON_NAME]" at bounding box center [669, 98] width 152 height 28
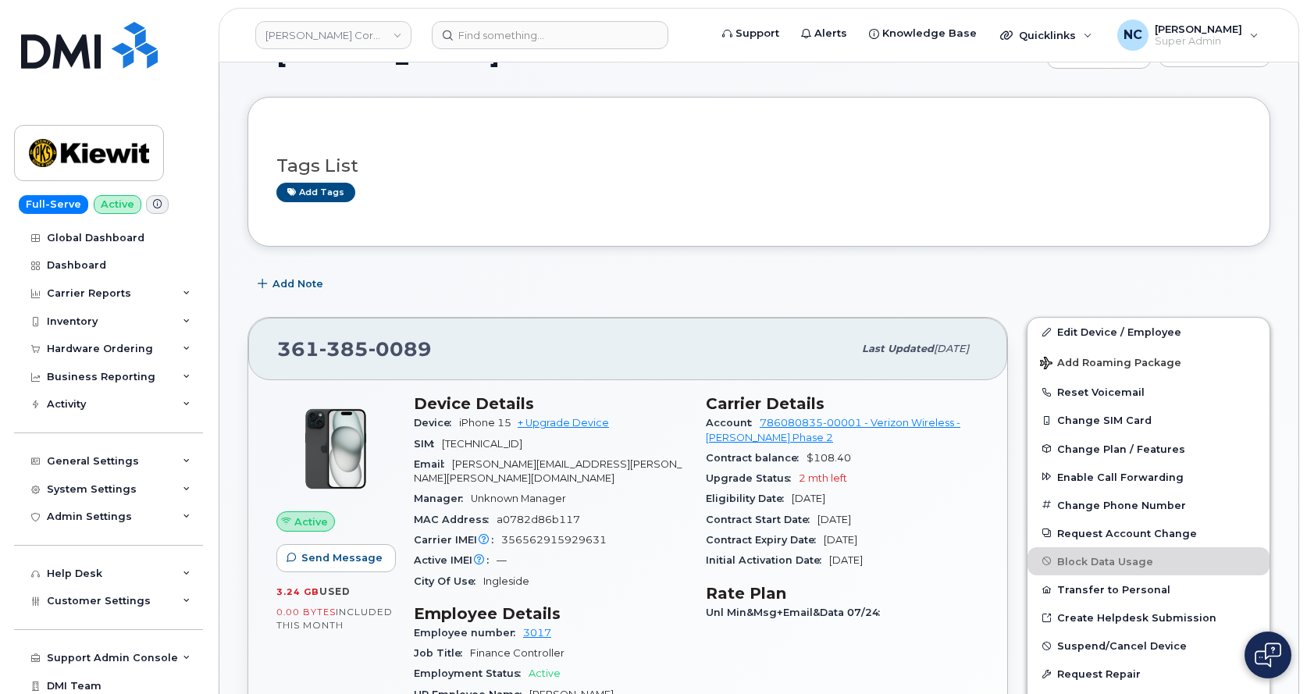
scroll to position [78, 0]
